Goal: Information Seeking & Learning: Learn about a topic

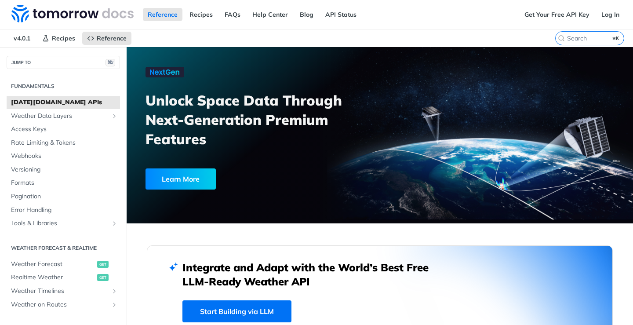
scroll to position [60, 0]
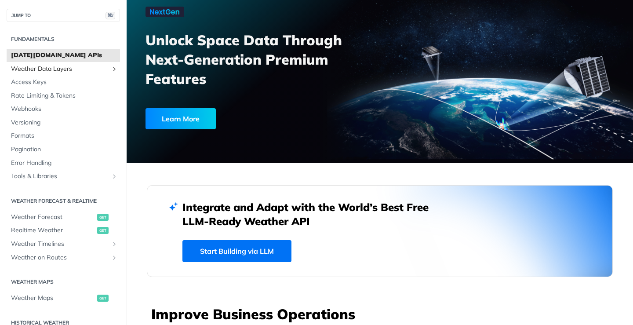
click at [46, 72] on span "Weather Data Layers" at bounding box center [60, 69] width 98 height 9
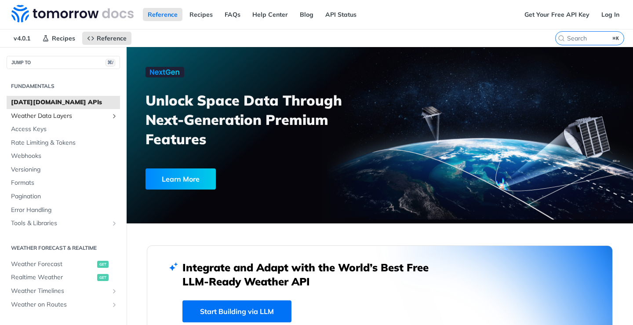
click at [62, 118] on span "Weather Data Layers" at bounding box center [60, 116] width 98 height 9
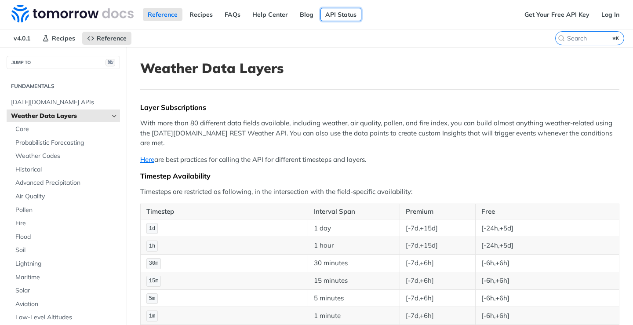
click at [351, 15] on link "API Status" at bounding box center [340, 14] width 41 height 13
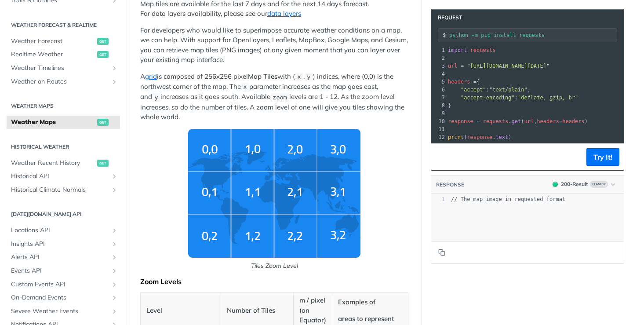
scroll to position [193, 0]
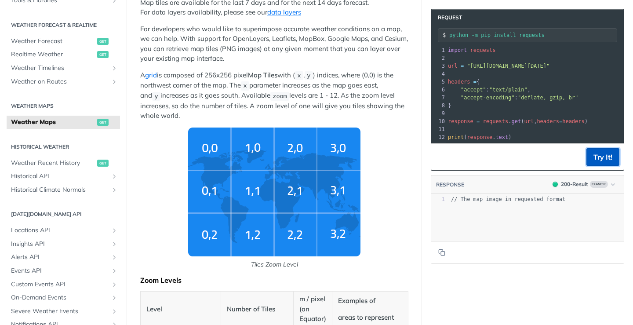
click at [597, 158] on button "Try It!" at bounding box center [602, 157] width 33 height 18
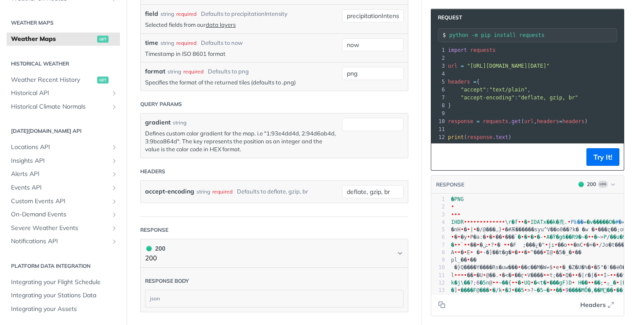
scroll to position [1355, 0]
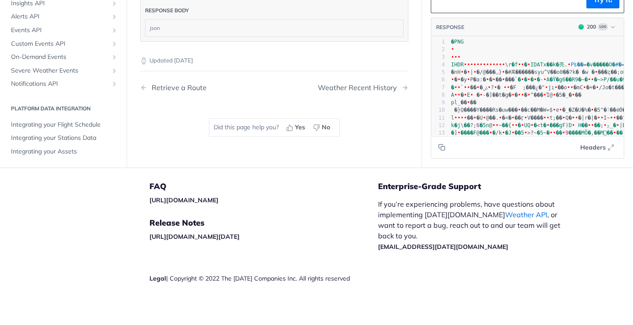
click at [505, 214] on link "Weather API" at bounding box center [526, 214] width 42 height 9
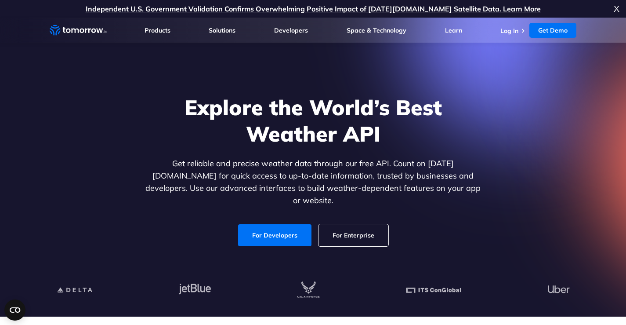
click at [349, 228] on link "For Enterprise" at bounding box center [354, 235] width 70 height 22
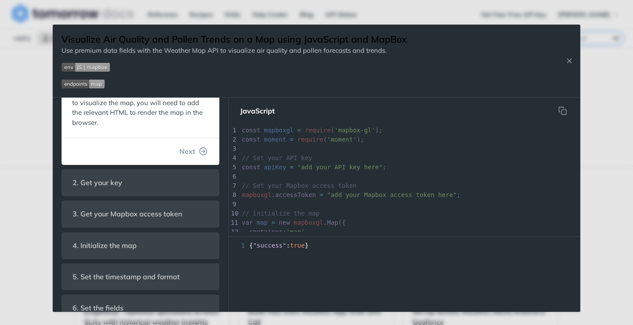
scroll to position [227, 0]
